Goal: Complete application form

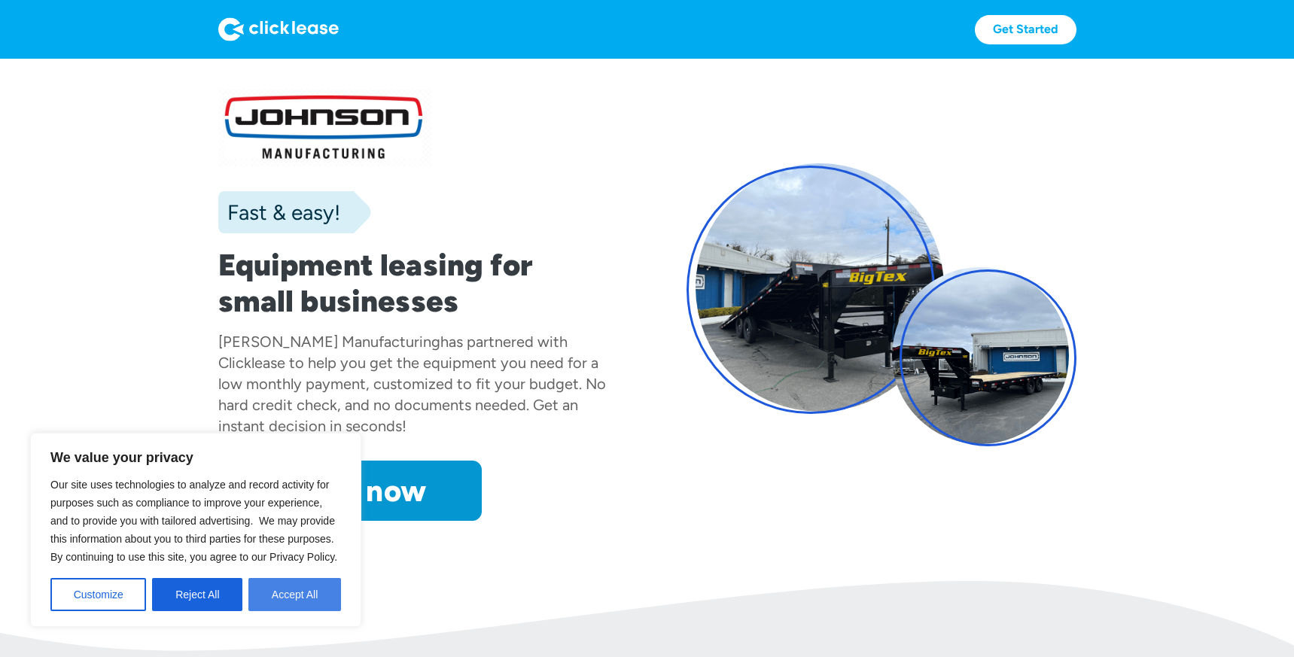
click at [285, 604] on button "Accept All" at bounding box center [294, 594] width 93 height 33
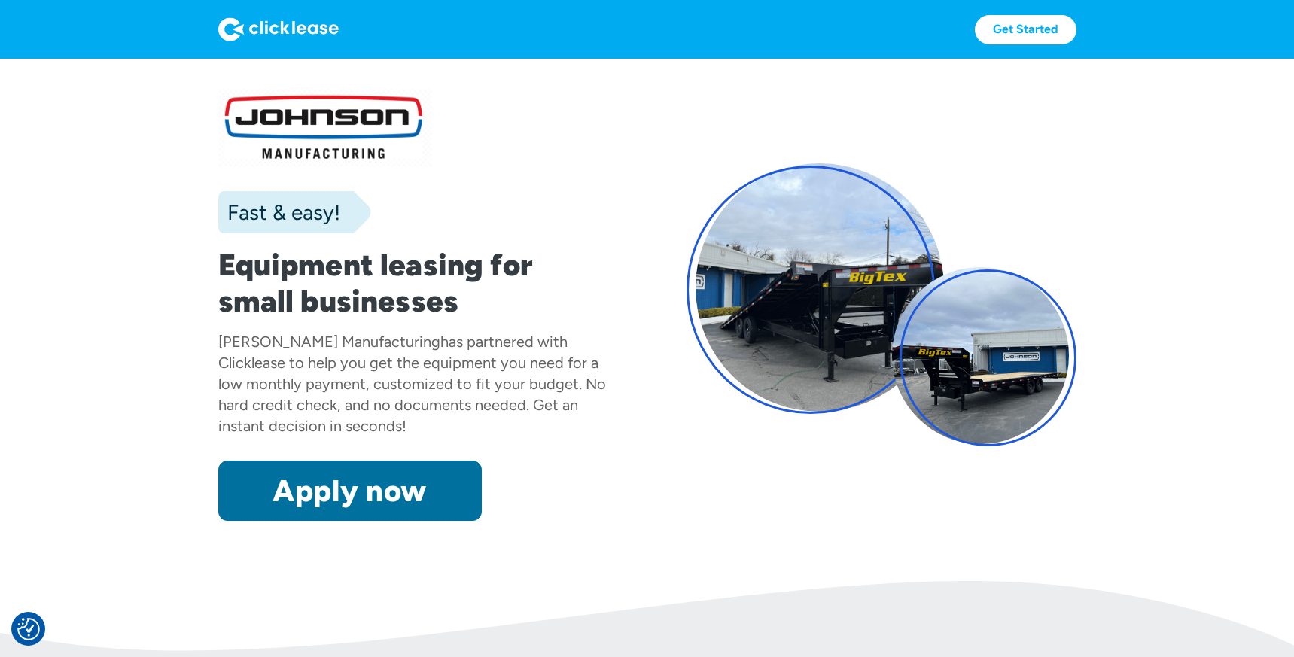
click at [303, 483] on link "Apply now" at bounding box center [349, 491] width 263 height 60
